Goal: Task Accomplishment & Management: Use online tool/utility

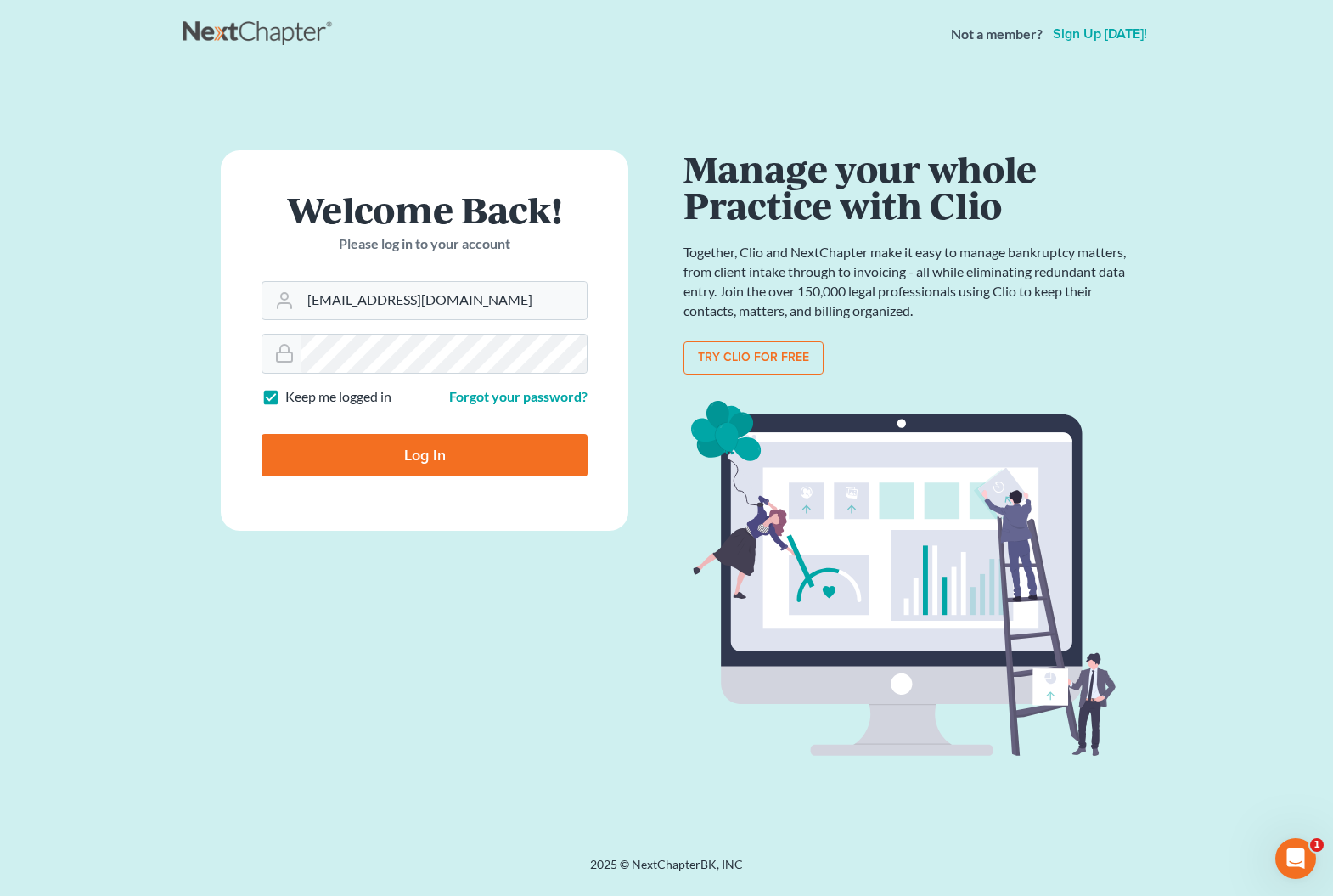
click at [495, 463] on input "Log In" at bounding box center [424, 455] width 326 height 43
type input "Thinking..."
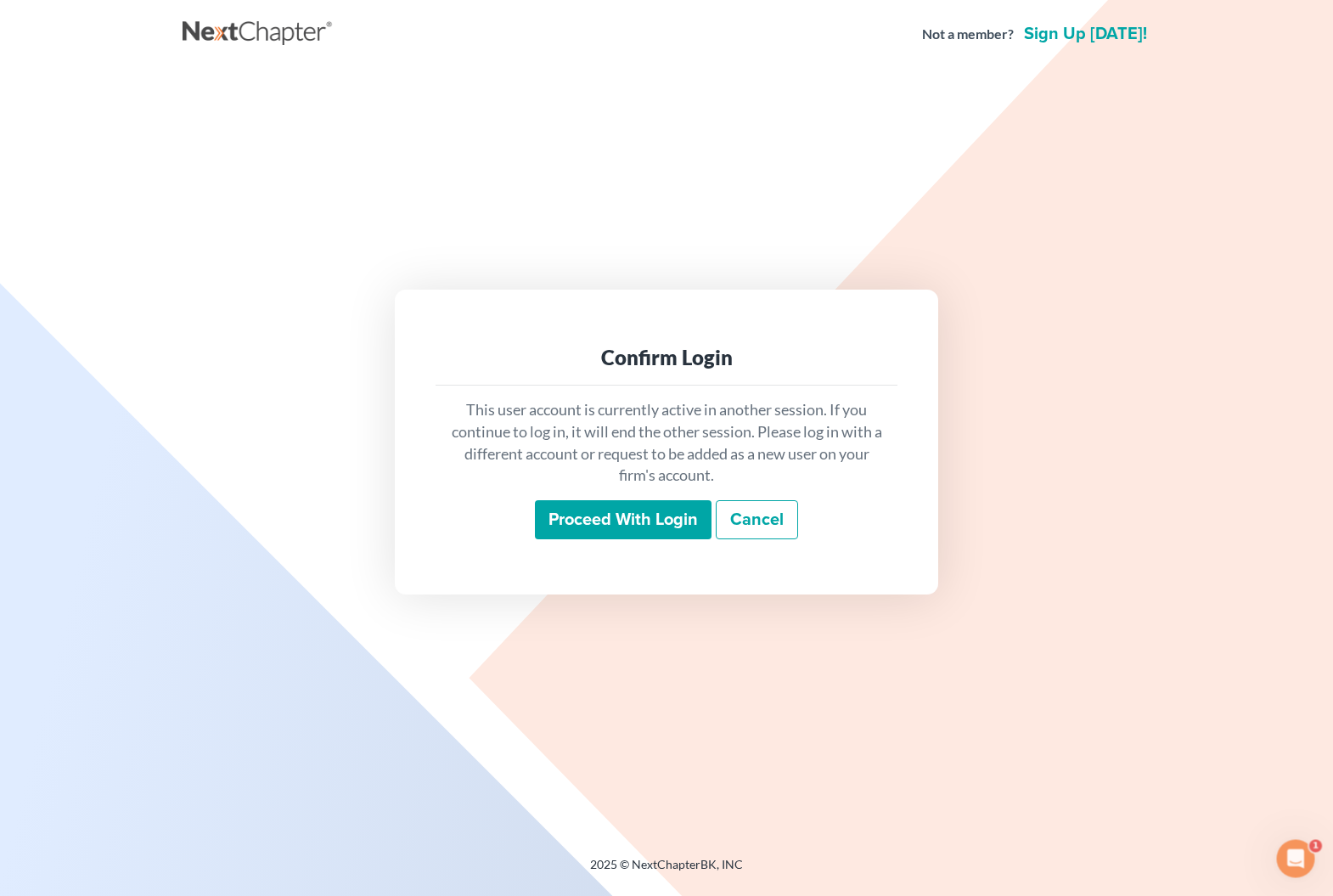
click at [636, 511] on input "Proceed with login" at bounding box center [623, 519] width 177 height 39
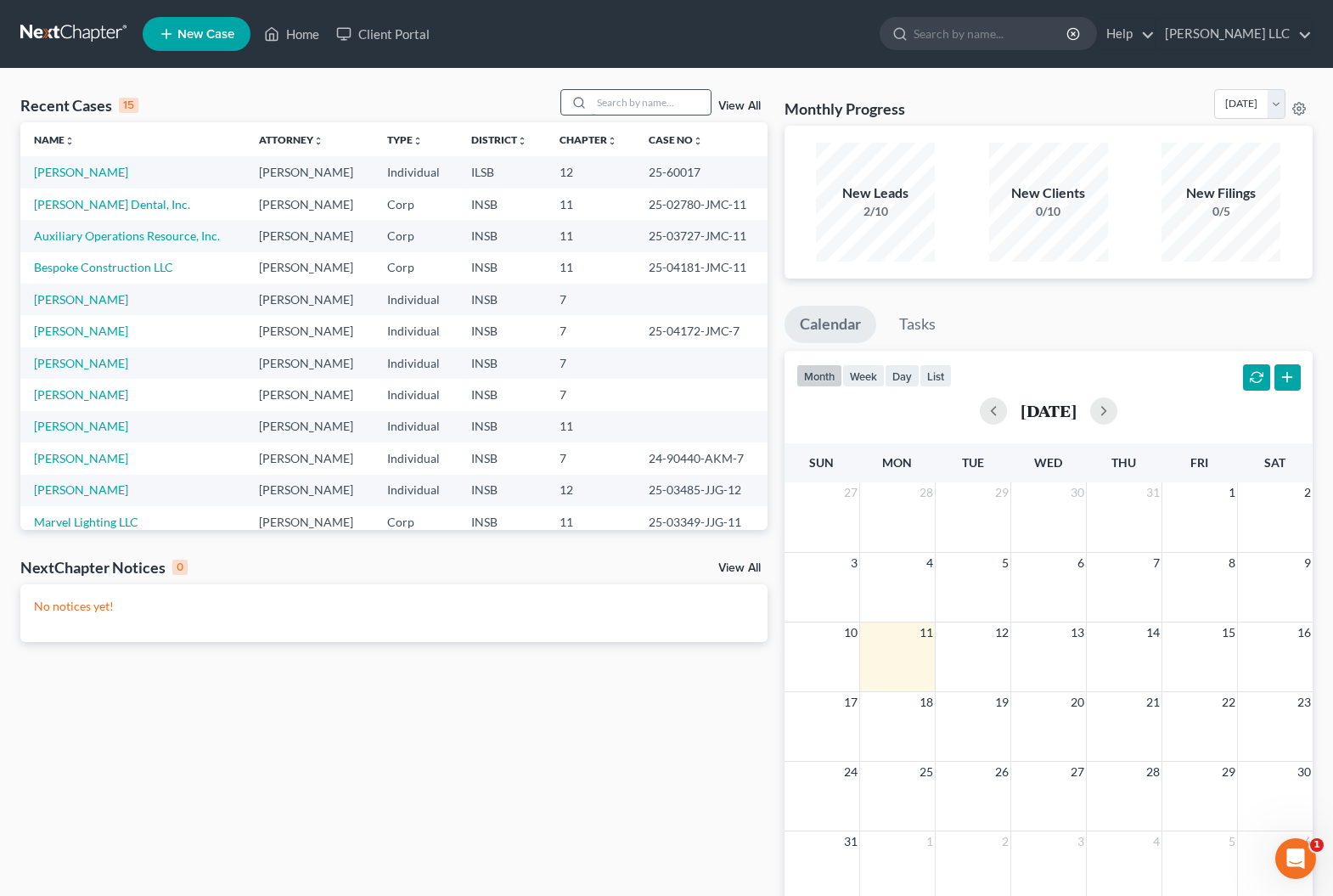
click at [645, 105] on input "search" at bounding box center [651, 102] width 119 height 25
type input "bel"
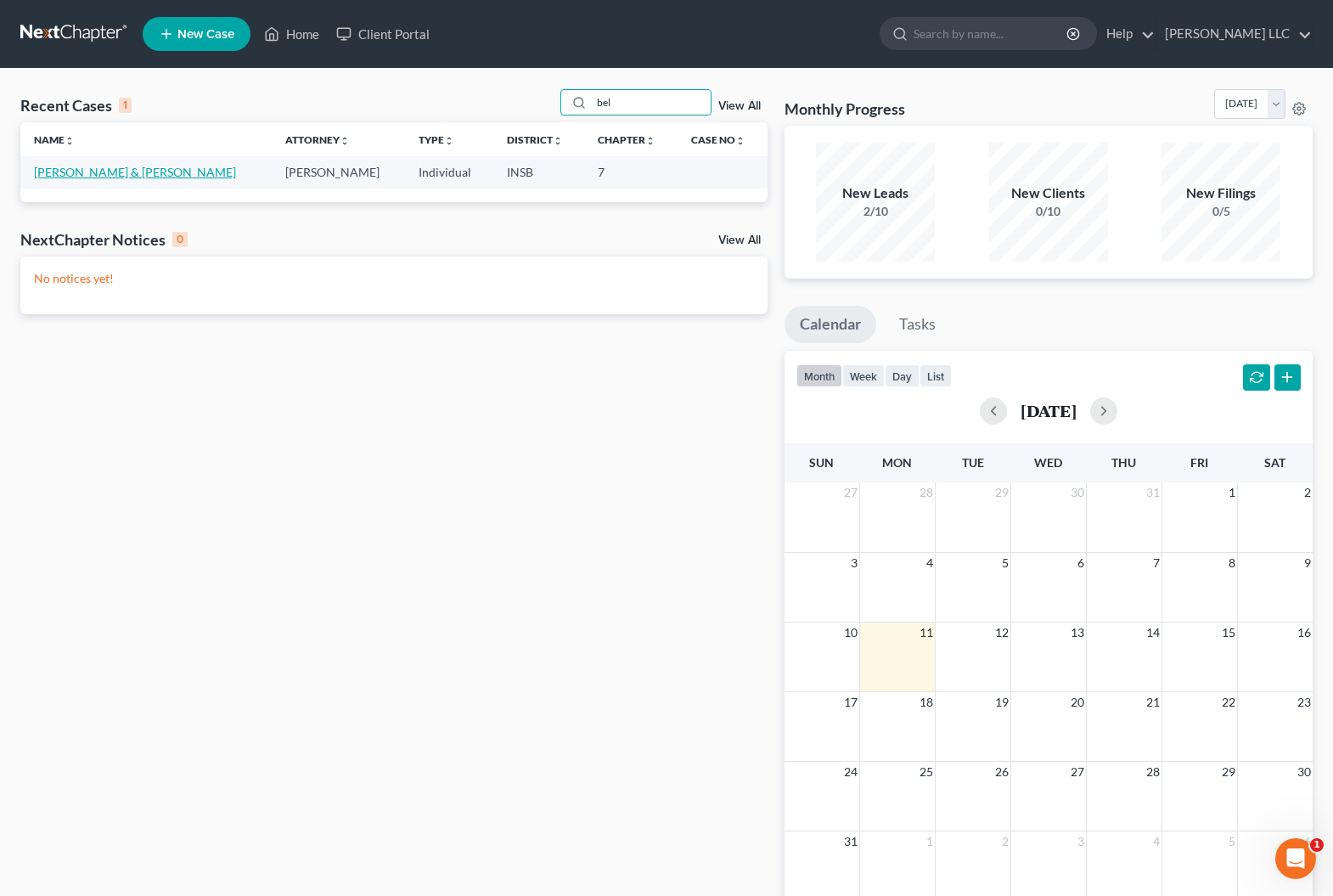
click at [122, 177] on link "Belanger, Jared & Amanda" at bounding box center [135, 172] width 203 height 15
